Goal: Transaction & Acquisition: Purchase product/service

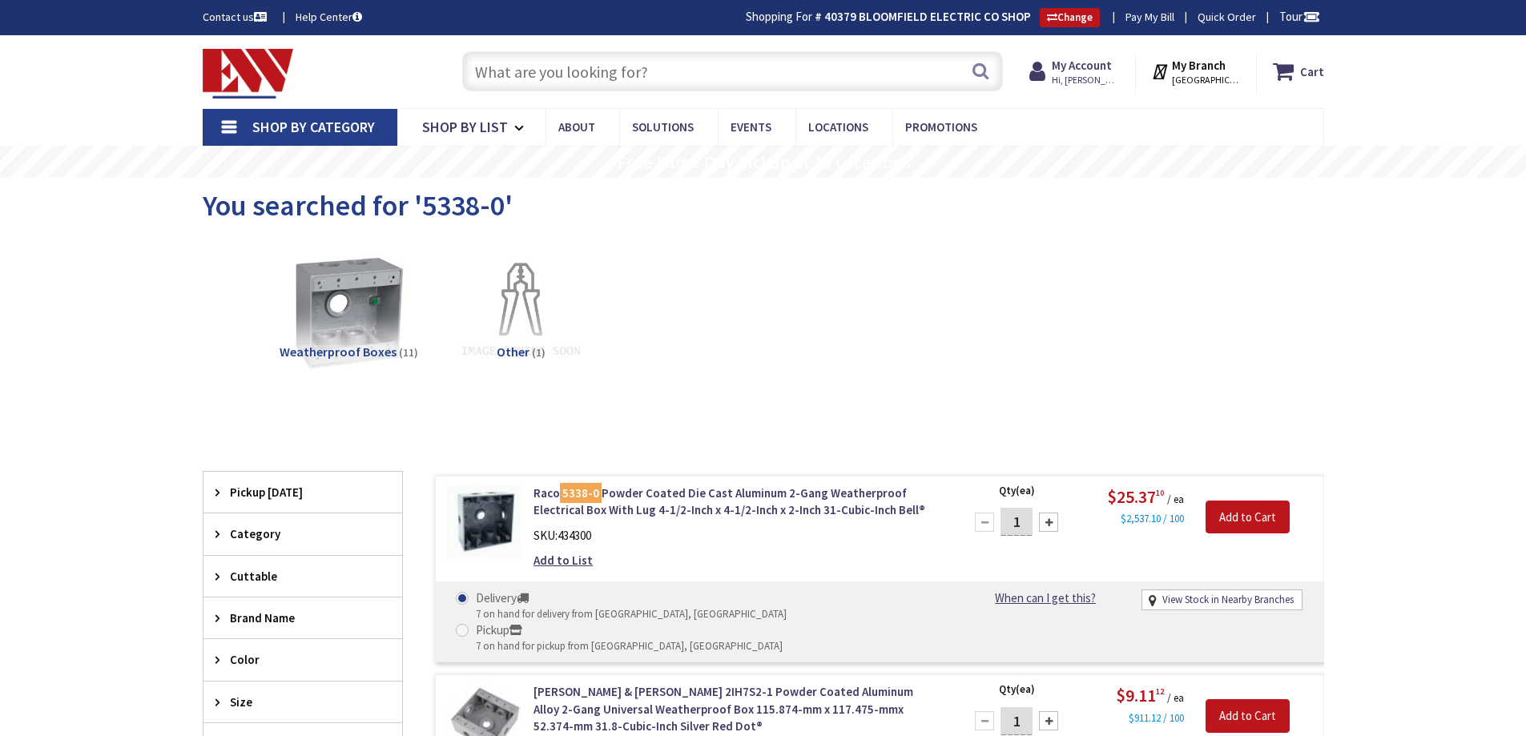
click at [632, 71] on input "text" at bounding box center [732, 71] width 541 height 40
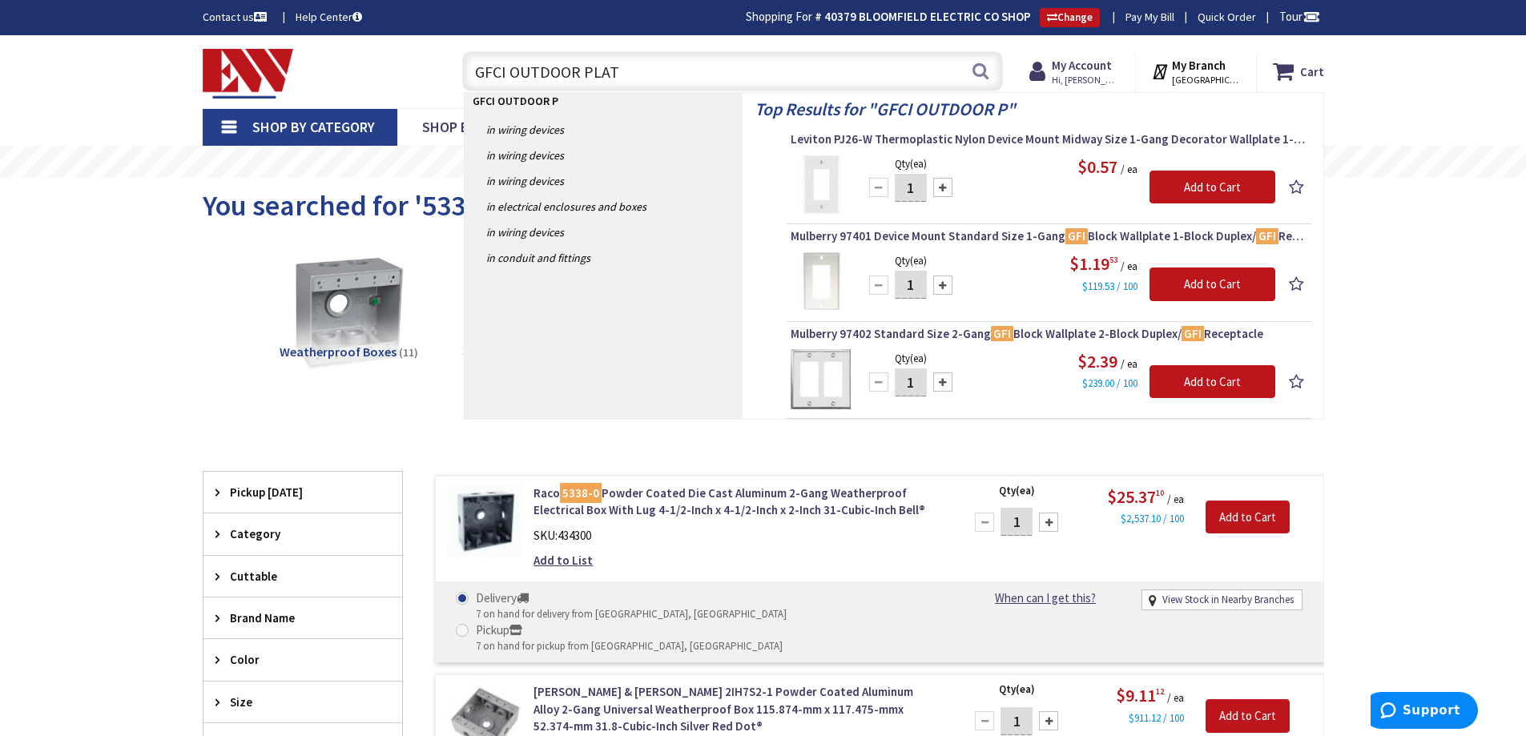
type input "GFCI OUTDOOR PLATE"
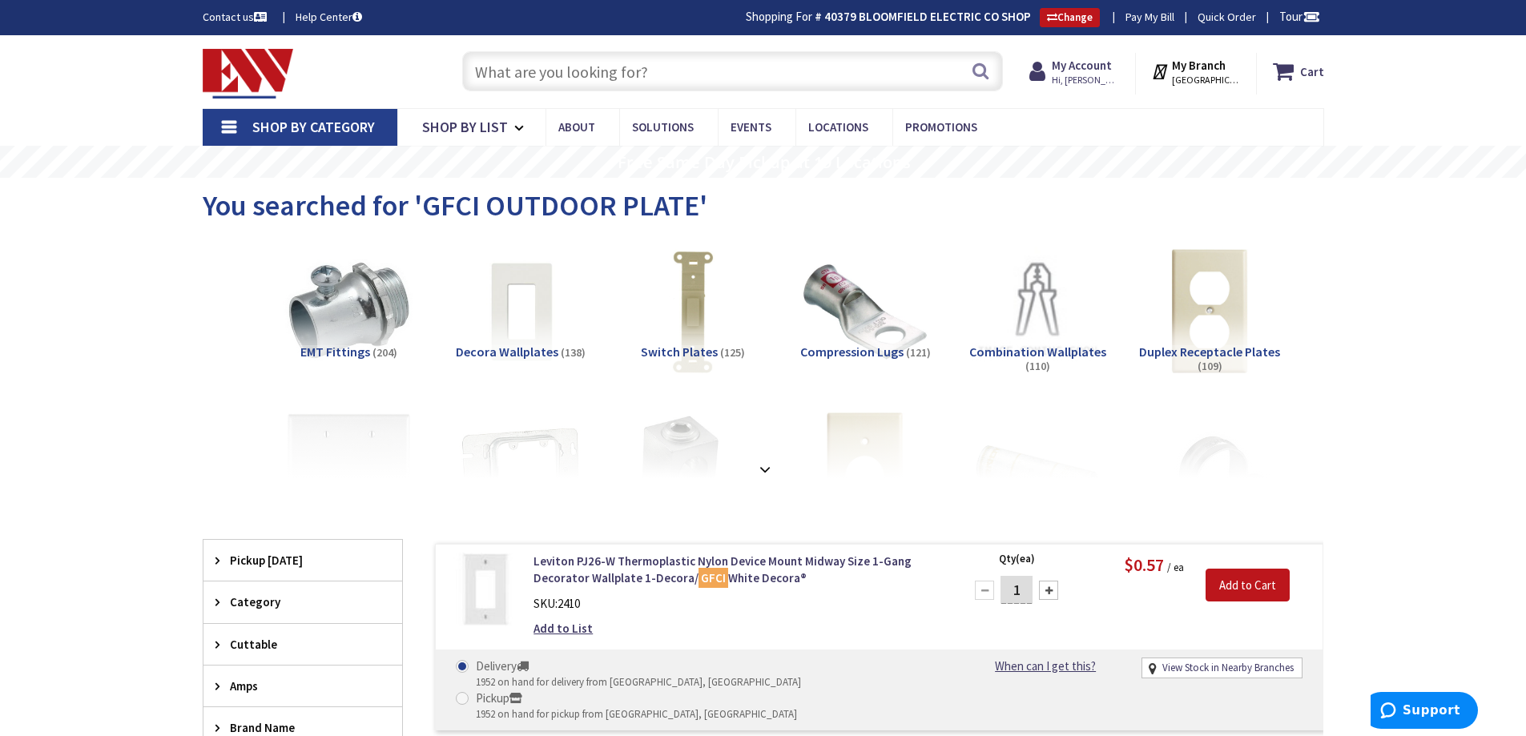
click at [580, 79] on input "text" at bounding box center [732, 71] width 541 height 40
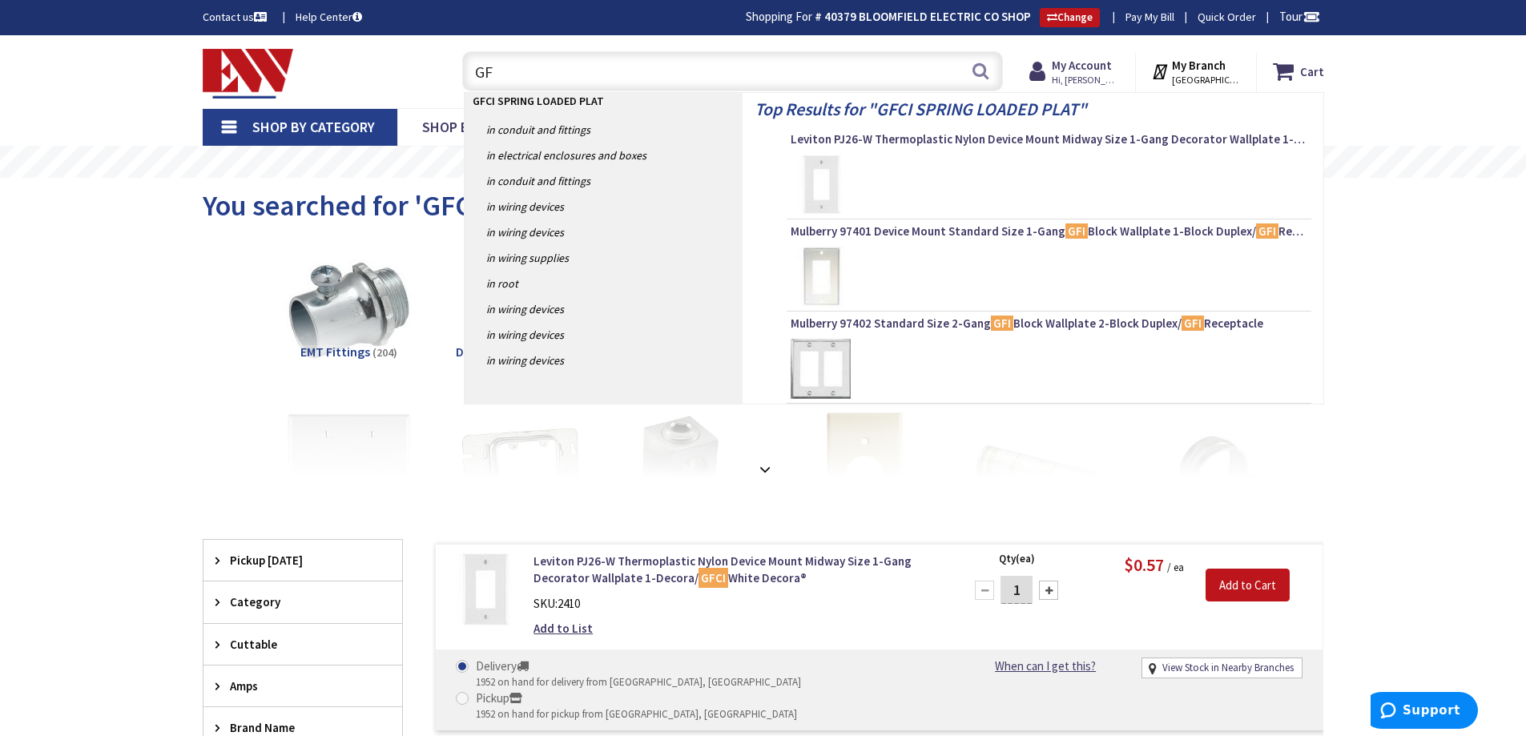
type input "G"
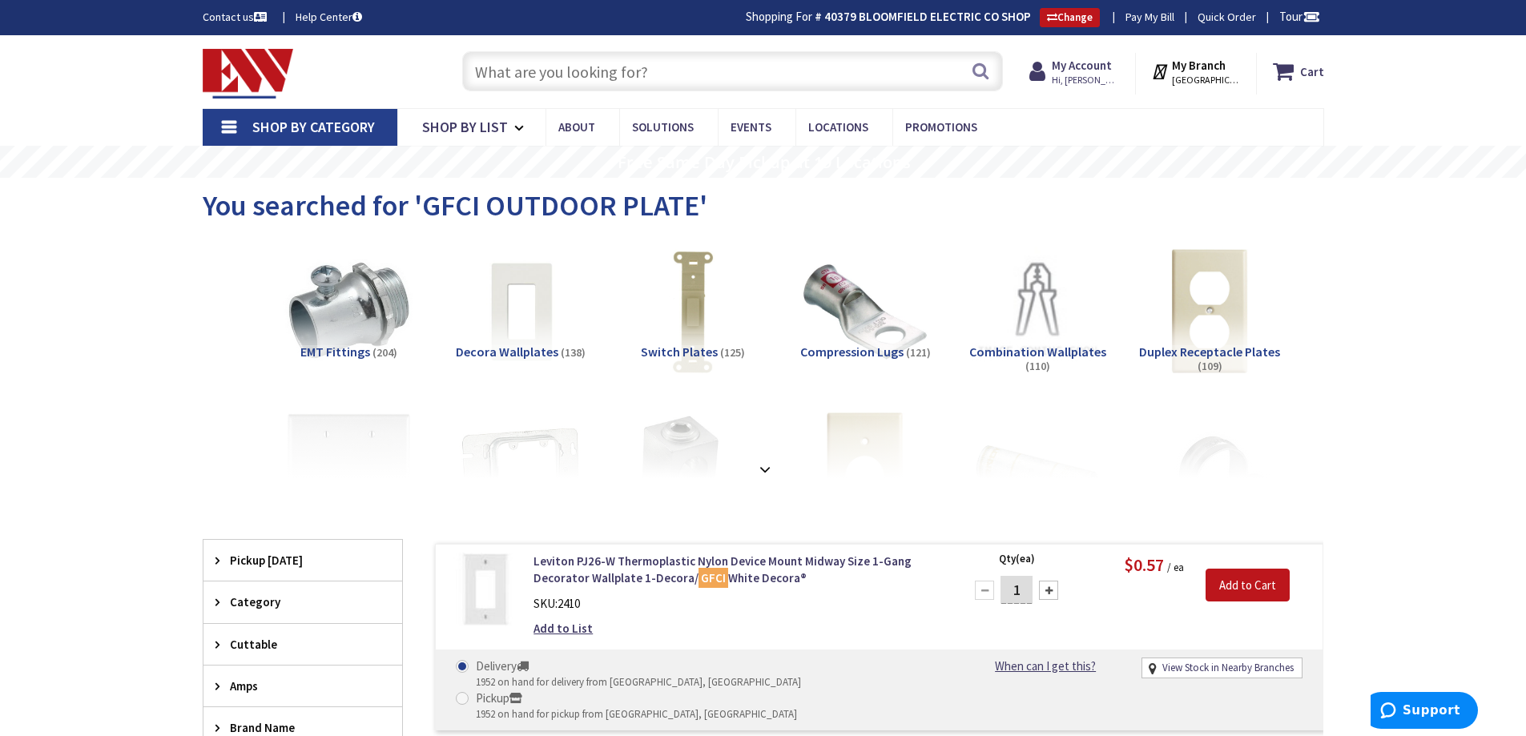
click at [600, 71] on input "text" at bounding box center [732, 71] width 541 height 40
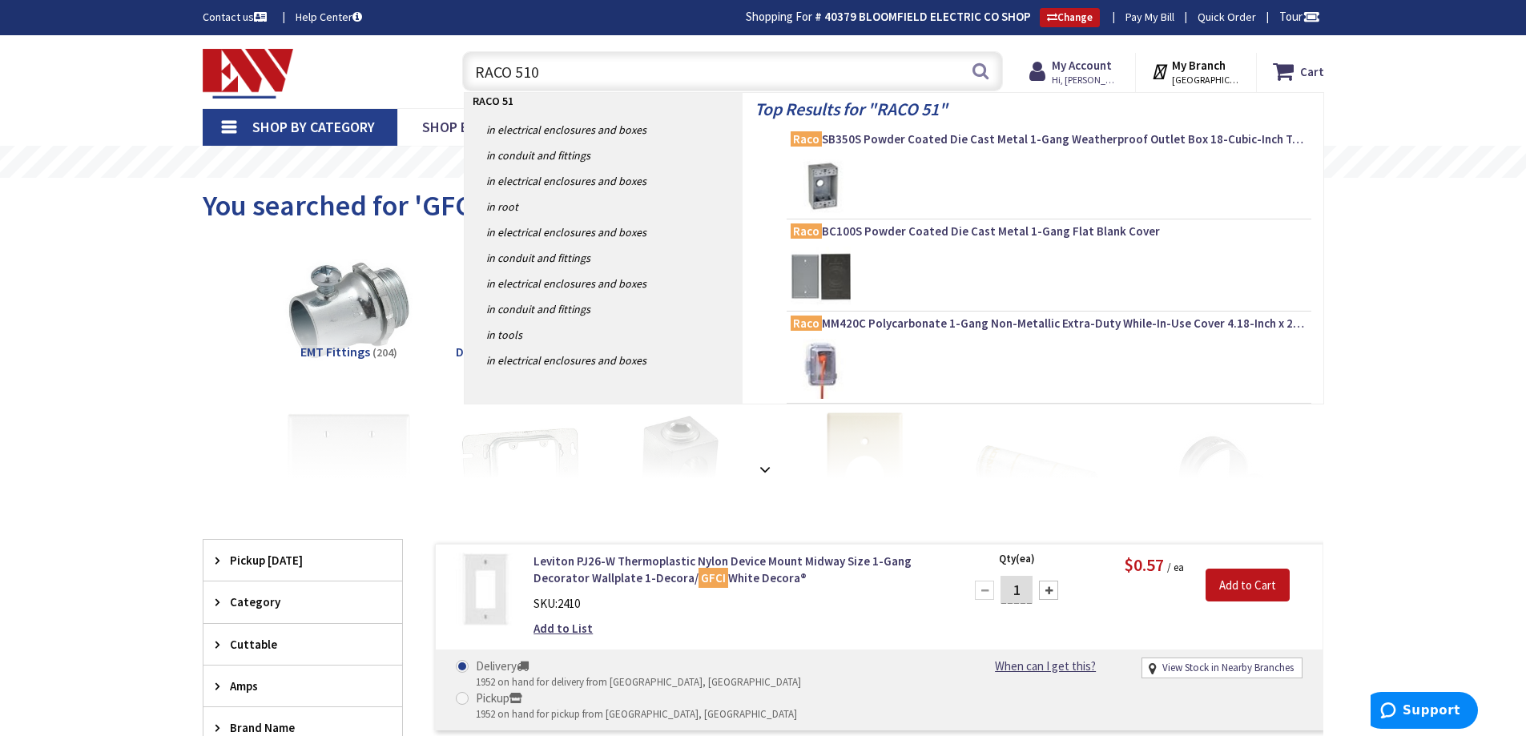
type input "RACO 5104"
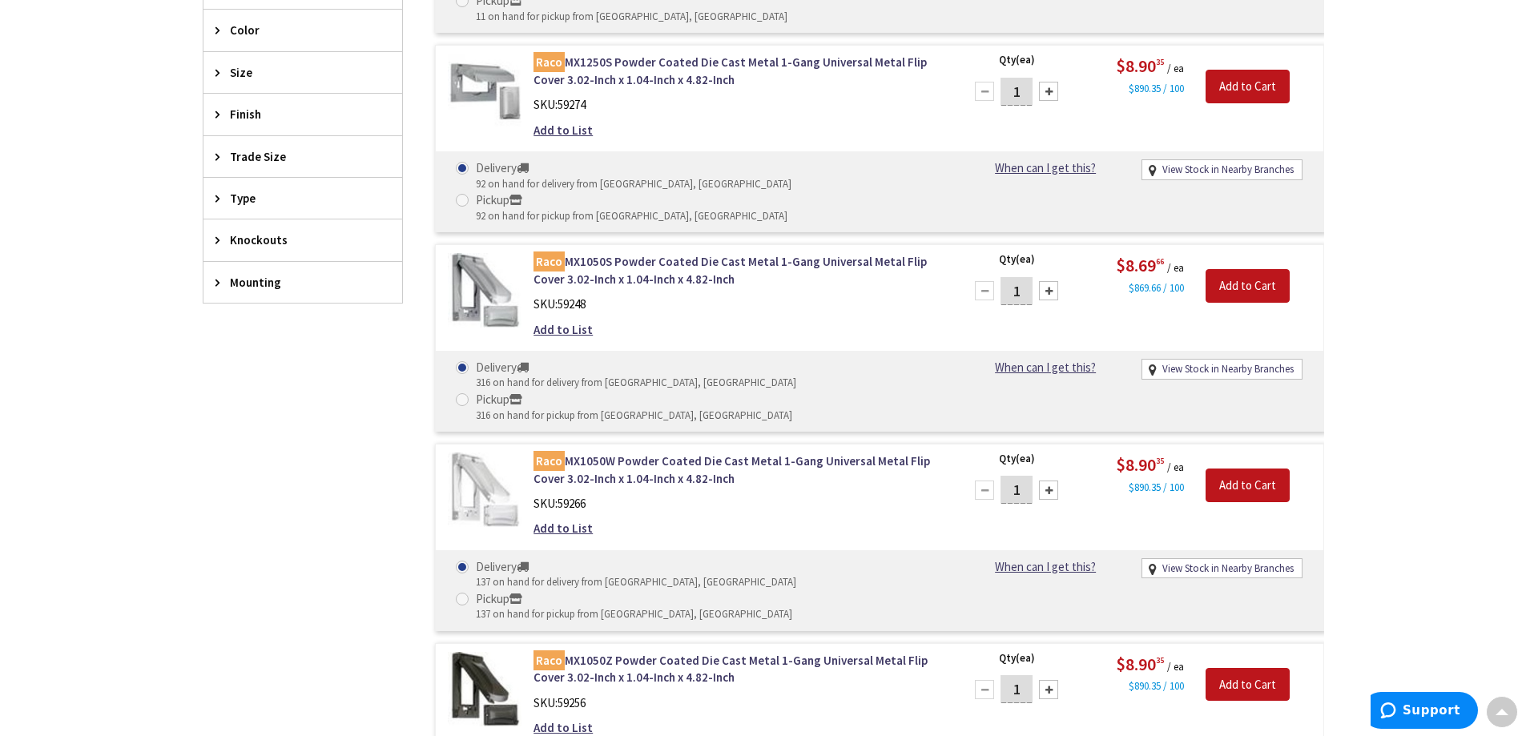
scroll to position [703, 0]
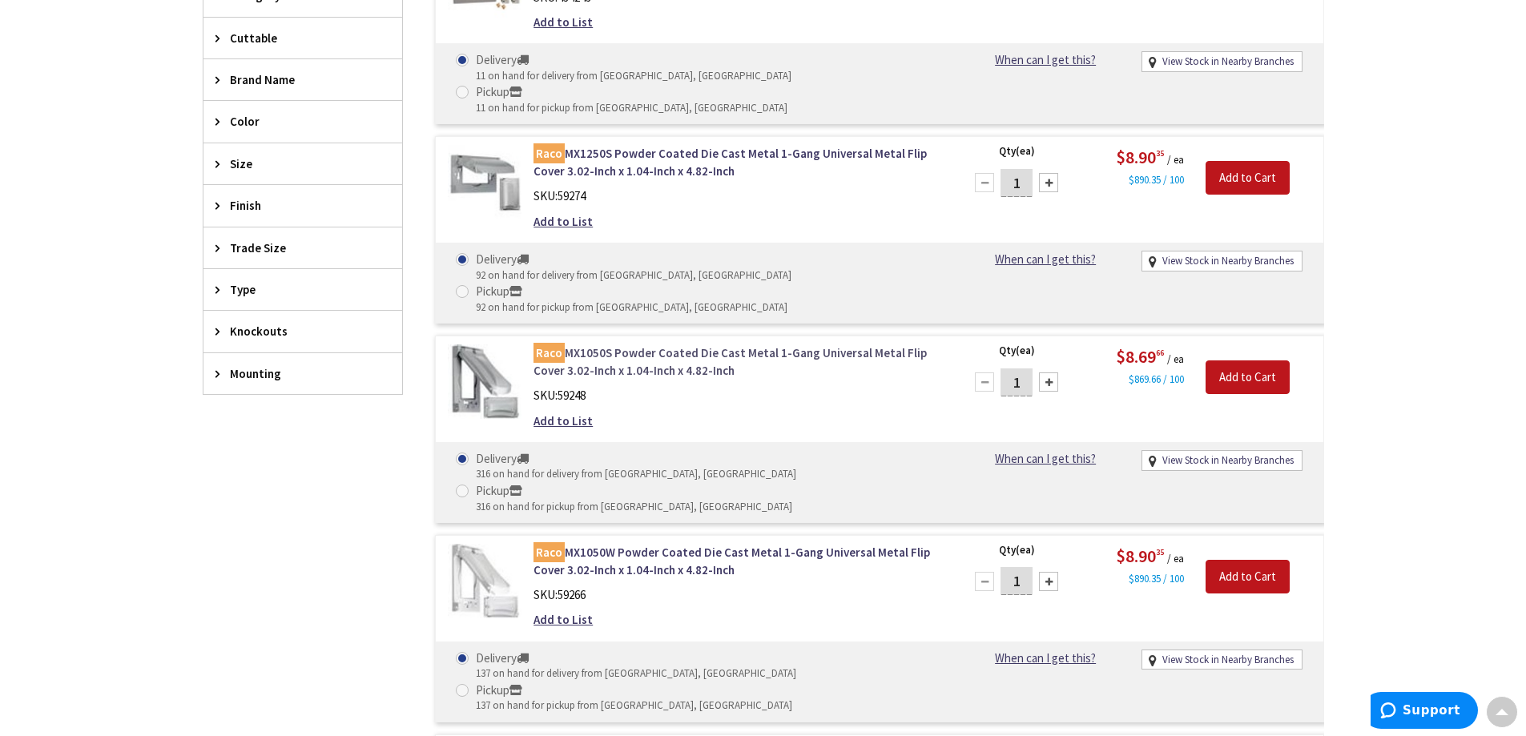
click at [748, 345] on link "Raco MX1050S Powder Coated Die Cast Metal 1-Gang Universal Metal Flip Cover 3.0…" at bounding box center [738, 362] width 408 height 34
click at [647, 143] on link "Raco MX1250S Powder Coated Die Cast Metal 1-Gang Universal Metal Flip Cover 3.0…" at bounding box center [738, 160] width 408 height 34
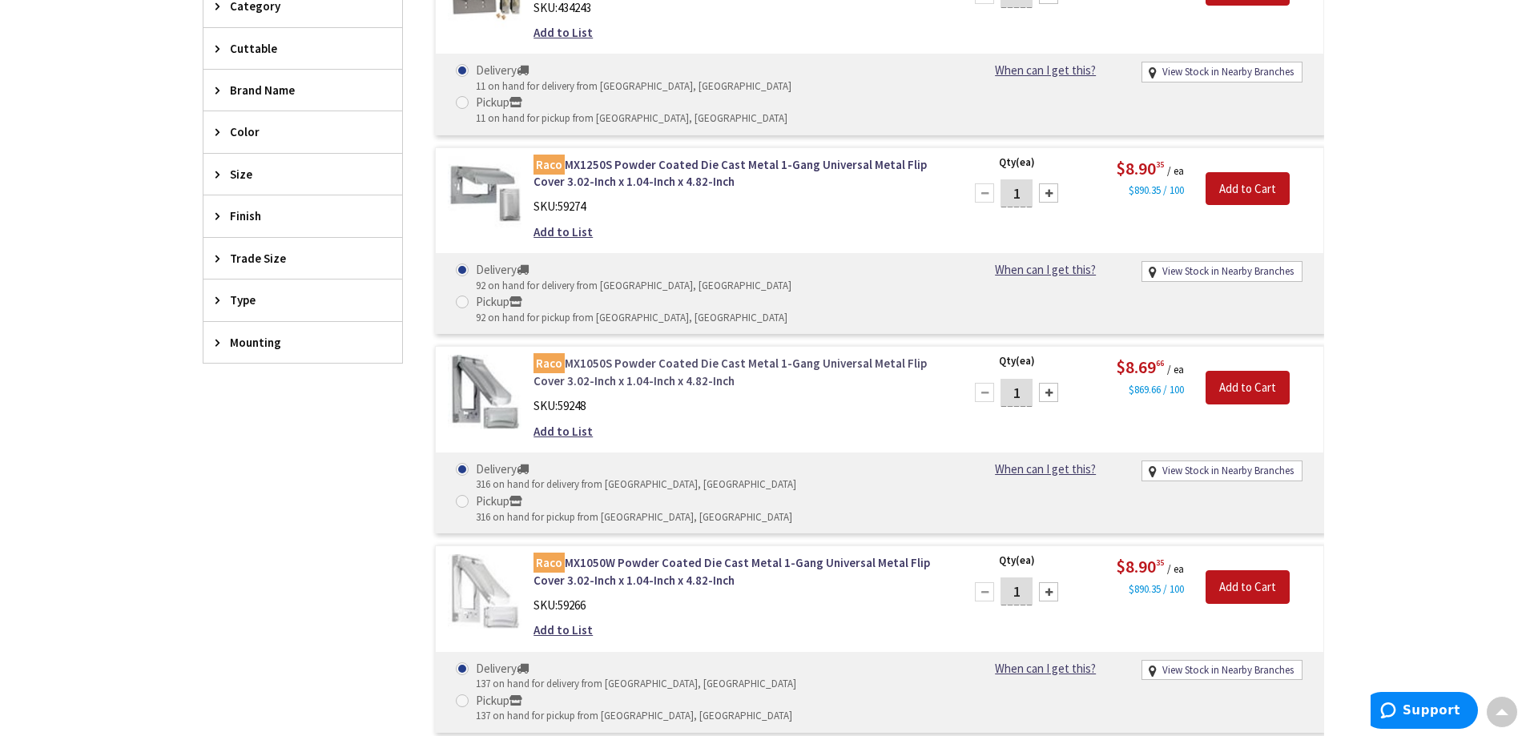
click at [660, 355] on link "Raco MX1050S Powder Coated Die Cast Metal 1-Gang Universal Metal Flip Cover 3.0…" at bounding box center [738, 372] width 408 height 34
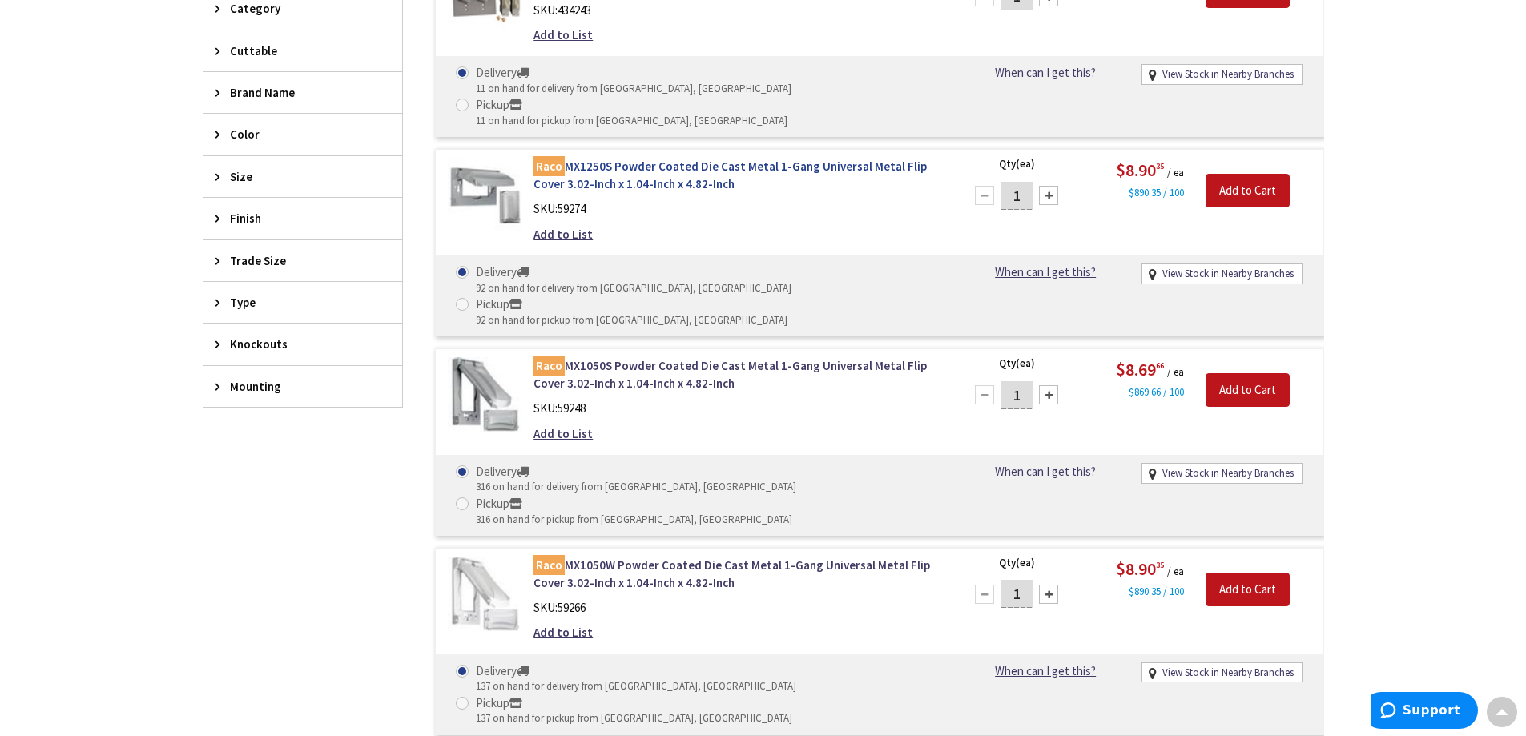
scroll to position [692, 0]
